Goal: Transaction & Acquisition: Book appointment/travel/reservation

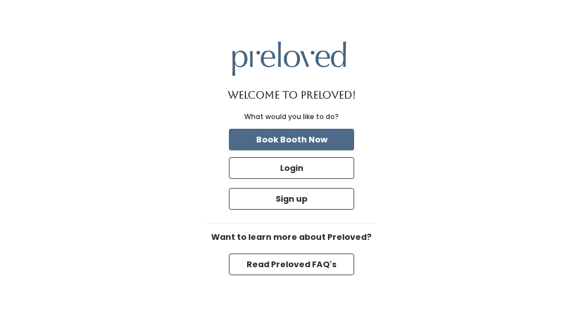
click at [346, 134] on button "Book Booth Now" at bounding box center [291, 140] width 125 height 22
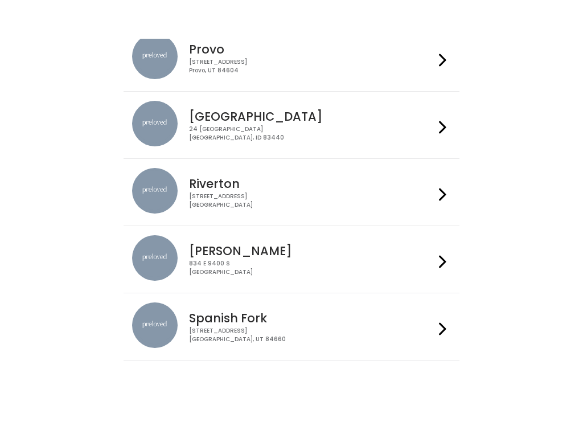
scroll to position [369, 0]
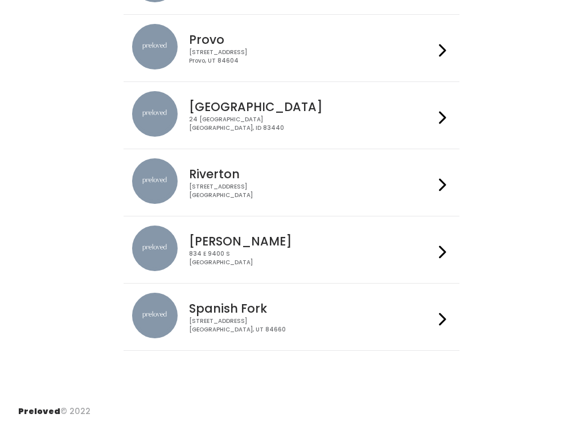
click at [439, 183] on icon at bounding box center [442, 184] width 7 height 16
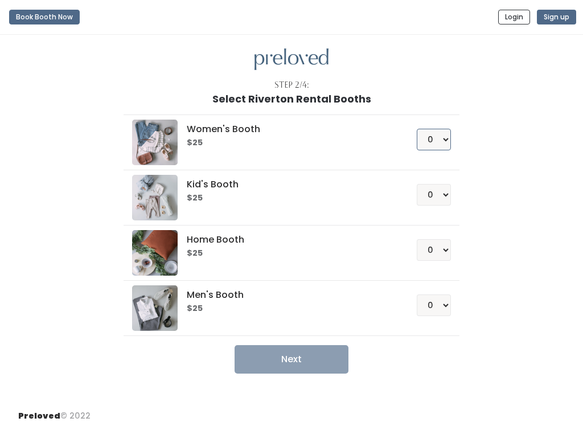
click at [444, 141] on select "0 1 2 3 4" at bounding box center [433, 140] width 34 height 22
select select "1"
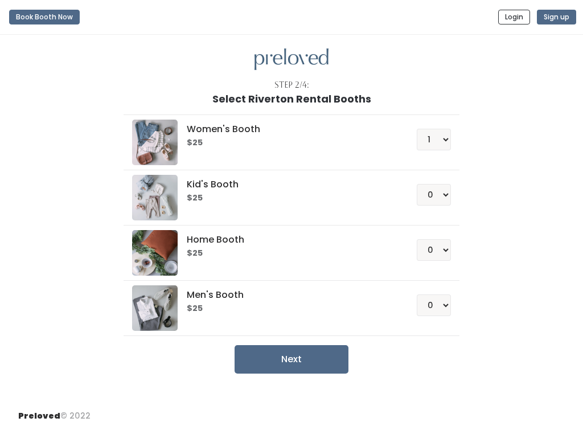
click at [325, 356] on button "Next" at bounding box center [291, 359] width 114 height 28
